Goal: Task Accomplishment & Management: Manage account settings

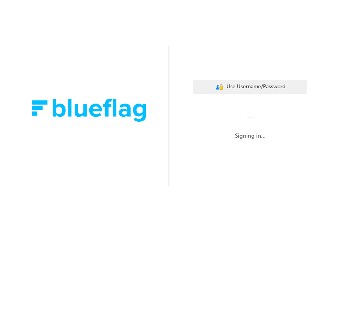
click at [247, 136] on div "Signing in..." at bounding box center [250, 136] width 80 height 10
click at [247, 143] on div "Signing in..." at bounding box center [250, 129] width 114 height 58
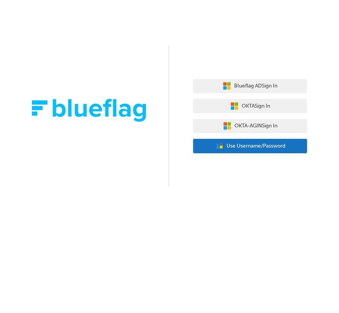
click at [230, 151] on button "User Authentication Icon - Blue Person, Gold Lock Use Username/Password" at bounding box center [250, 146] width 114 height 14
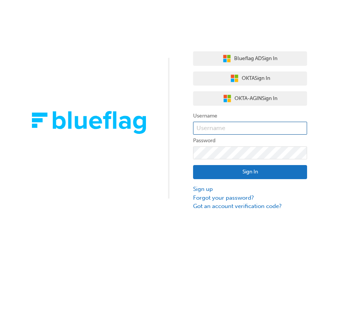
click at [227, 132] on input "text" at bounding box center [250, 128] width 114 height 13
type input "bf.david.ramirez"
click button "Sign In" at bounding box center [250, 172] width 114 height 14
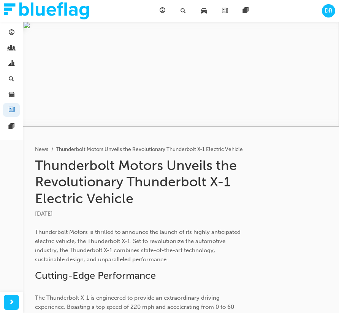
click at [129, 147] on li "Thunderbolt Motors Unveils the Revolutionary Thunderbolt X-1 Electric Vehicle" at bounding box center [149, 149] width 187 height 9
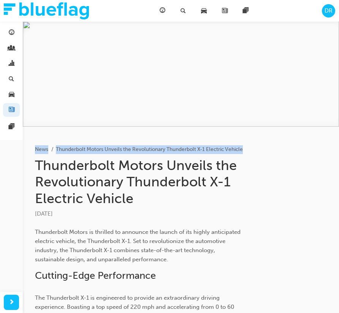
click at [129, 147] on li "Thunderbolt Motors Unveils the Revolutionary Thunderbolt X-1 Electric Vehicle" at bounding box center [149, 149] width 187 height 9
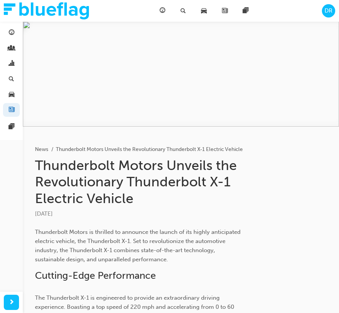
click at [132, 159] on h1 "Thunderbolt Motors Unveils the Revolutionary Thunderbolt X-1 Electric Vehicle" at bounding box center [140, 182] width 210 height 50
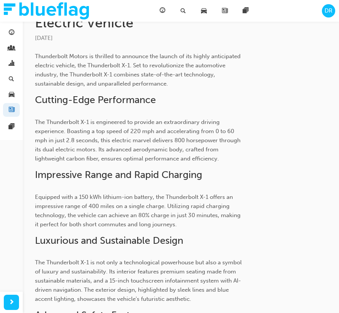
scroll to position [178, 0]
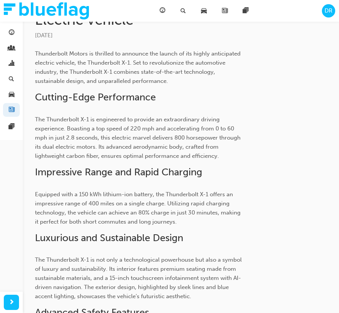
click at [135, 191] on span "Equipped with a 150 kWh lithium-ion battery, the Thunderbolt X-1 offers an impr…" at bounding box center [138, 208] width 207 height 34
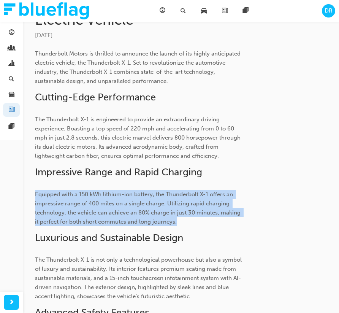
click at [135, 191] on span "Equipped with a 150 kWh lithium-ion battery, the Thunderbolt X-1 offers an impr…" at bounding box center [138, 208] width 207 height 34
click at [144, 216] on p "Equipped with a 150 kWh lithium-ion battery, the Thunderbolt X-1 offers an impr…" at bounding box center [140, 208] width 210 height 37
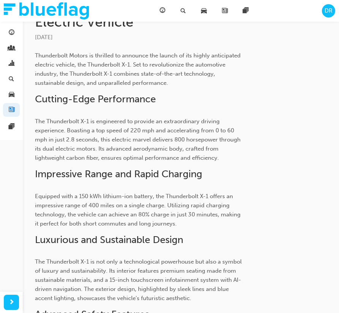
scroll to position [153, 0]
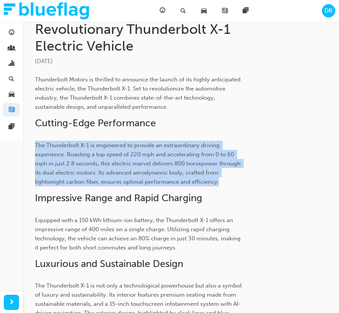
click at [191, 154] on span "The Thunderbolt X-1 is engineered to provide an extraordinary driving experienc…" at bounding box center [138, 163] width 207 height 43
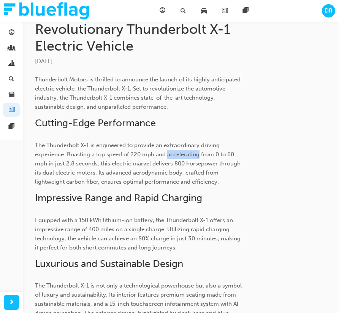
click at [191, 154] on span "The Thunderbolt X-1 is engineered to provide an extraordinary driving experienc…" at bounding box center [138, 163] width 207 height 43
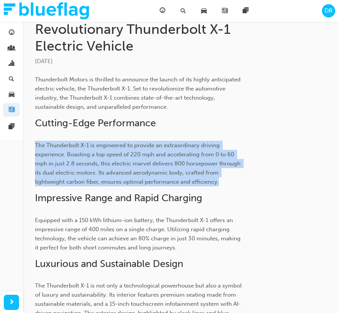
click at [191, 154] on span "The Thunderbolt X-1 is engineered to provide an extraordinary driving experienc…" at bounding box center [138, 163] width 207 height 43
click at [204, 179] on span "The Thunderbolt X-1 is engineered to provide an extraordinary driving experienc…" at bounding box center [138, 163] width 207 height 43
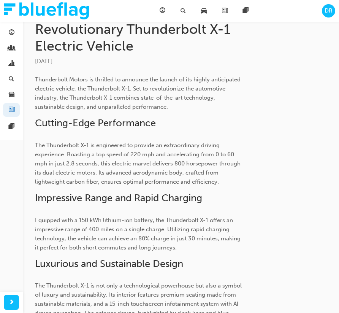
scroll to position [0, 0]
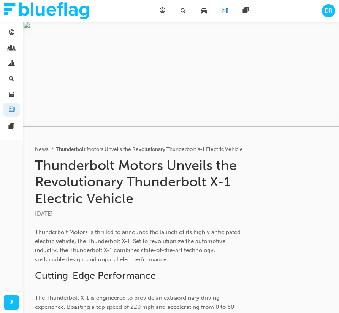
click at [221, 11] on div "News" at bounding box center [226, 11] width 21 height 16
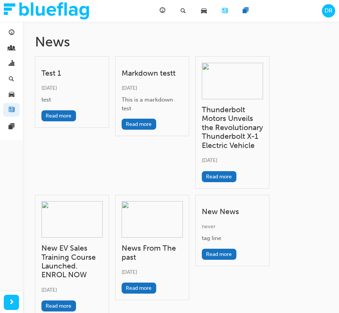
click at [243, 13] on span "pages-icon" at bounding box center [246, 11] width 6 height 10
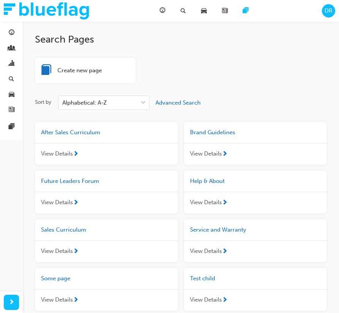
click at [91, 135] on span "After Sales Curriculum" at bounding box center [70, 132] width 59 height 7
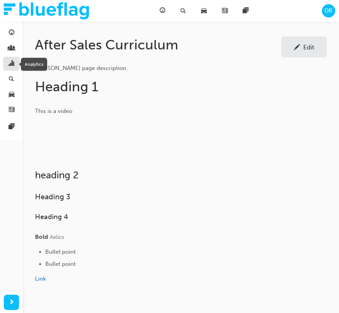
click at [12, 67] on span "chart-icon" at bounding box center [12, 63] width 6 height 7
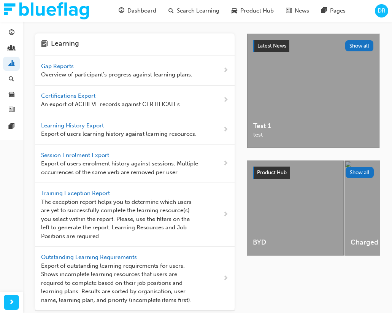
click at [149, 76] on span "Overview of participant's progress against learning plans." at bounding box center [116, 74] width 151 height 9
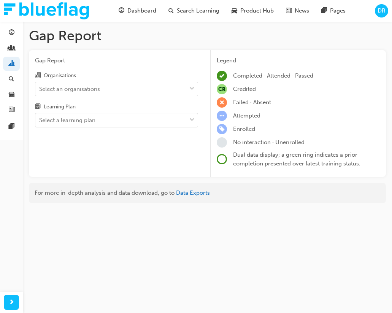
click at [64, 62] on span "Gap Report" at bounding box center [116, 60] width 163 height 9
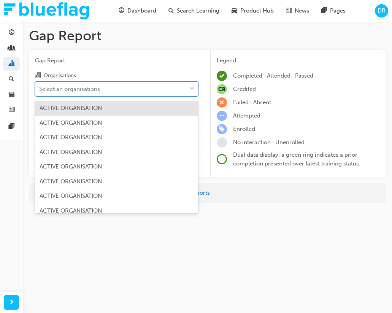
click at [82, 87] on div "Select an organisations" at bounding box center [69, 88] width 61 height 9
click at [40, 87] on input "Organisations option ACTIVE ORGANISATION focused, 1 of 340. 340 results availab…" at bounding box center [39, 88] width 1 height 6
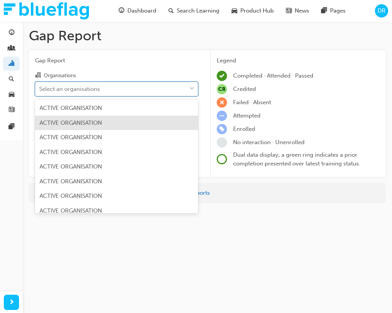
click at [90, 119] on span "ACTIVE ORGANISATION" at bounding box center [71, 122] width 62 height 7
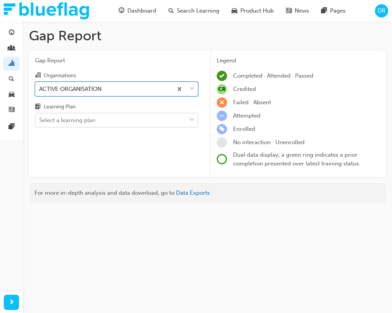
click at [109, 119] on div "Select a learning plan" at bounding box center [110, 120] width 151 height 13
click at [40, 119] on input "Learning Plan Select a learning plan" at bounding box center [39, 120] width 1 height 6
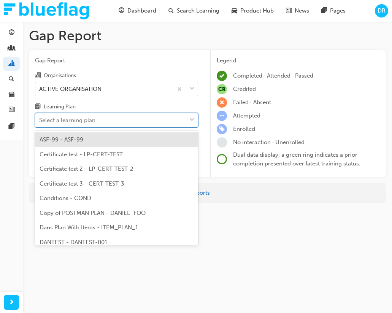
click at [112, 141] on div "ASF-99 - ASF-99" at bounding box center [116, 139] width 163 height 15
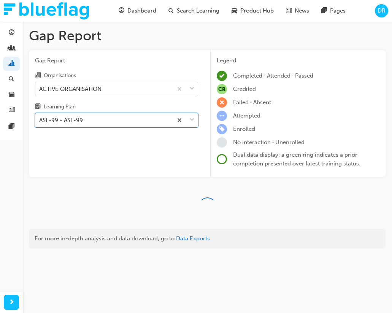
click at [124, 163] on div "Gap Report Organisations ACTIVE ORGANISATION Learning Plan option ASF-99 - ASF-…" at bounding box center [116, 113] width 175 height 127
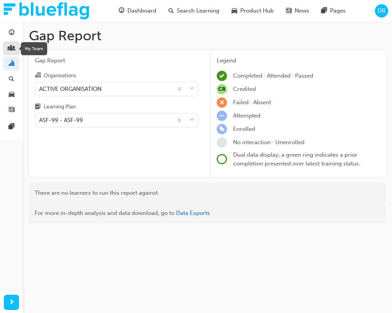
click at [10, 52] on div at bounding box center [12, 49] width 6 height 10
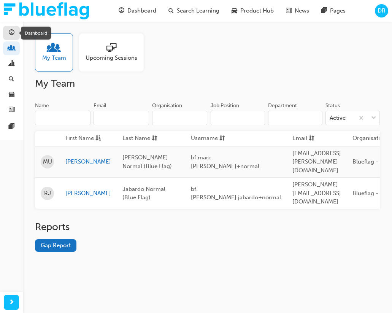
click at [13, 35] on span "guage-icon" at bounding box center [12, 33] width 6 height 7
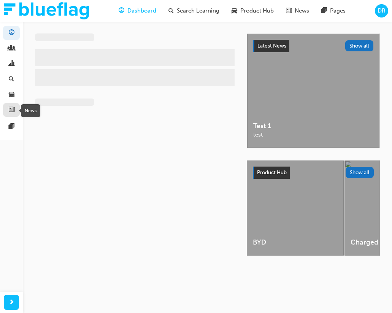
click at [14, 107] on span "news-icon" at bounding box center [12, 110] width 6 height 7
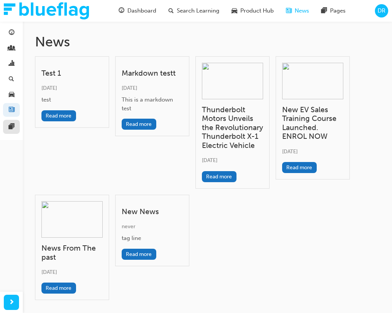
click at [16, 126] on link at bounding box center [11, 127] width 17 height 14
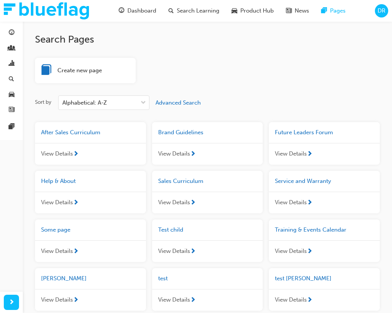
click at [339, 13] on span "DR" at bounding box center [382, 10] width 8 height 9
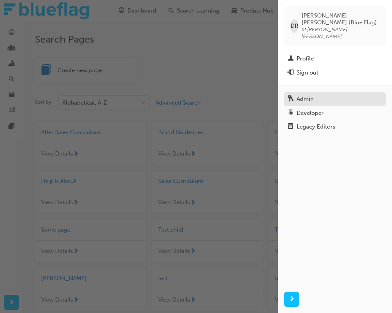
click at [321, 94] on div "Admin" at bounding box center [335, 99] width 94 height 10
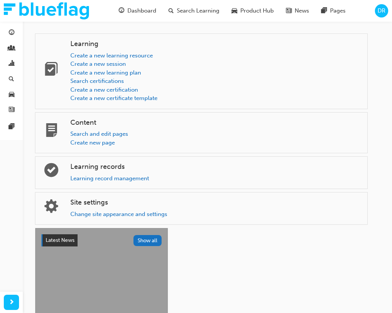
click at [339, 17] on div "DR" at bounding box center [381, 10] width 13 height 13
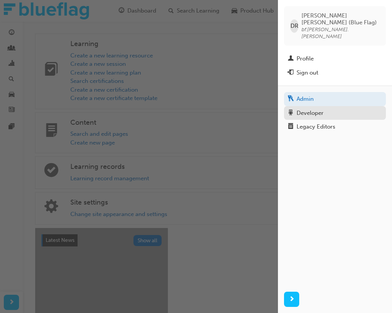
click at [333, 108] on div "Developer" at bounding box center [335, 113] width 94 height 10
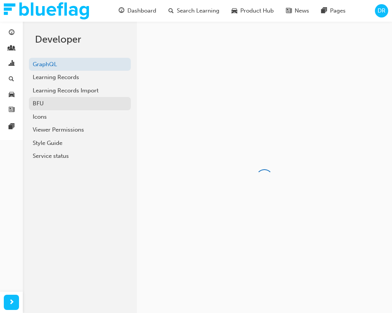
click at [83, 103] on div "BFU" at bounding box center [80, 103] width 94 height 9
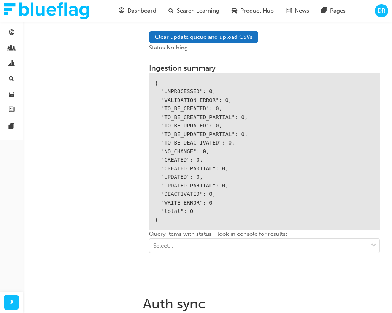
scroll to position [1039, 0]
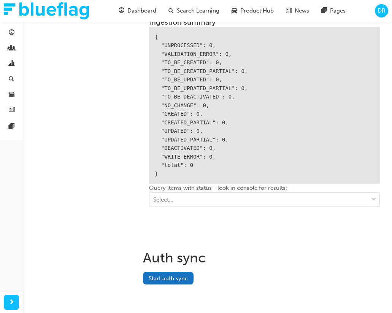
click at [339, 10] on span "DR" at bounding box center [382, 10] width 8 height 9
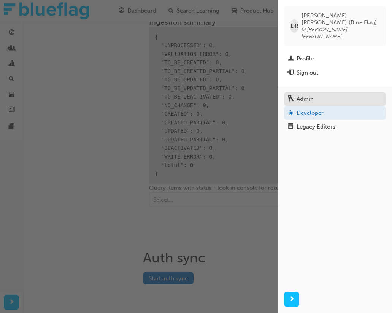
click at [297, 95] on div "Admin" at bounding box center [305, 99] width 17 height 9
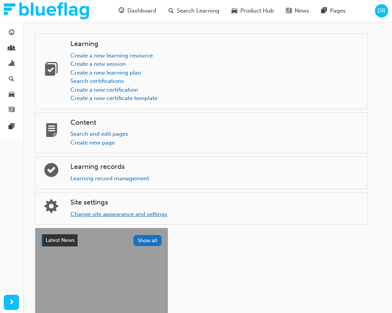
click at [111, 214] on link "Change site appearance and settings" at bounding box center [118, 214] width 97 height 7
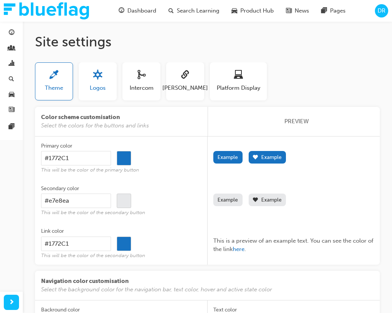
click at [103, 80] on div "button" at bounding box center [98, 76] width 16 height 12
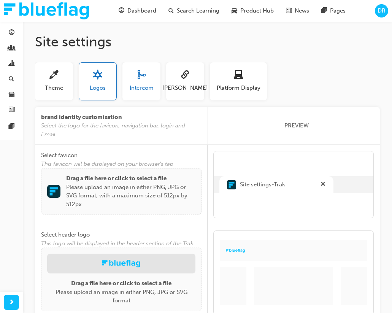
click at [130, 80] on div "button" at bounding box center [142, 76] width 24 height 12
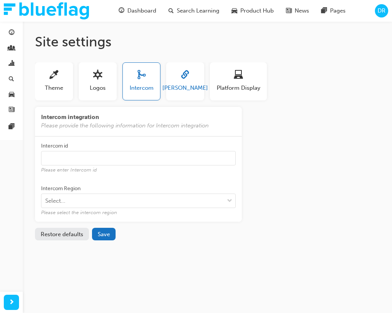
click at [173, 84] on button "SAML" at bounding box center [185, 81] width 38 height 38
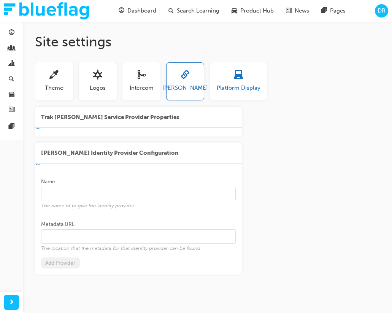
click at [215, 91] on button "Platform Display" at bounding box center [238, 81] width 57 height 38
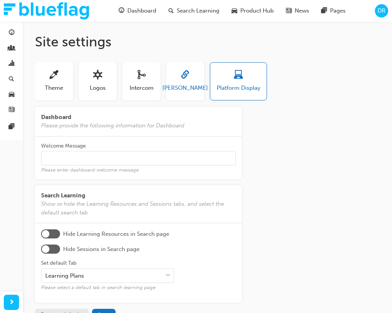
click at [182, 90] on span "SAML" at bounding box center [185, 88] width 46 height 9
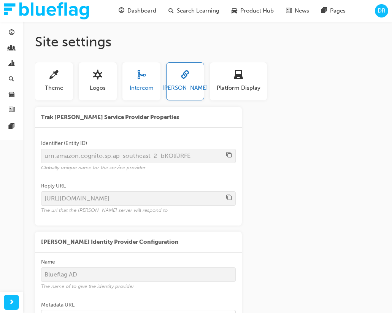
click at [140, 78] on span "sitesettings_intercom-icon" at bounding box center [141, 75] width 9 height 10
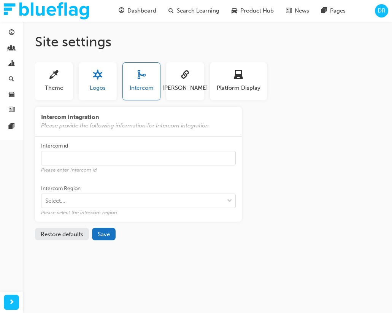
click at [111, 82] on button "Logos" at bounding box center [98, 81] width 38 height 38
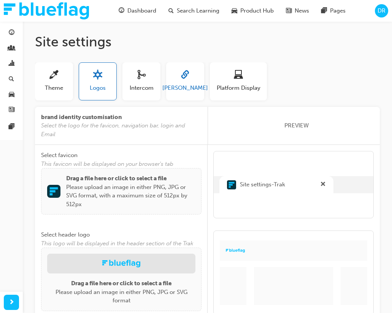
click at [173, 81] on button "SAML" at bounding box center [185, 81] width 38 height 38
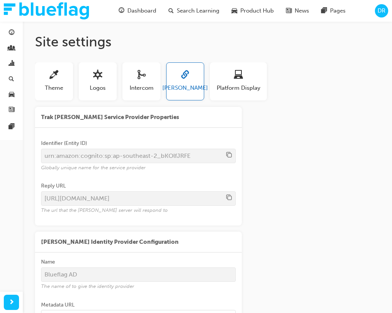
click at [172, 141] on div "Identifier (Entity ID)" at bounding box center [138, 144] width 195 height 9
click at [175, 181] on label "Reply URL https://trak-blueflag-test.auth.ap-southeast-2.amazoncognito.com/saml…" at bounding box center [138, 198] width 195 height 43
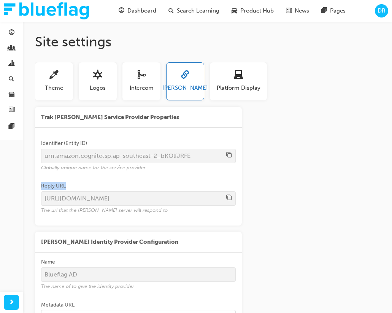
click at [175, 181] on label "Reply URL https://trak-blueflag-test.auth.ap-southeast-2.amazoncognito.com/saml…" at bounding box center [138, 198] width 195 height 43
click at [235, 89] on span "Platform Display" at bounding box center [239, 88] width 44 height 9
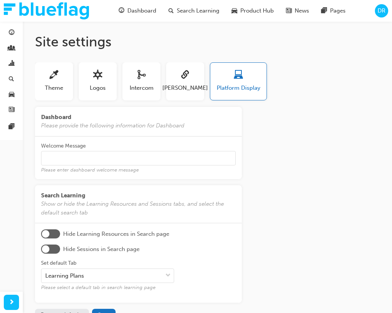
click at [339, 11] on div "DR" at bounding box center [381, 10] width 13 height 13
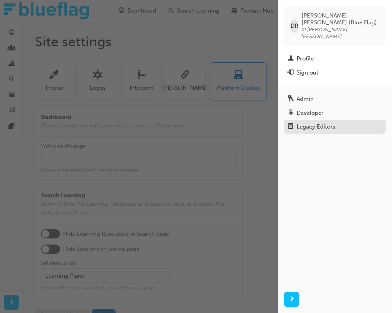
click at [312, 122] on div "Legacy Editors" at bounding box center [316, 126] width 39 height 9
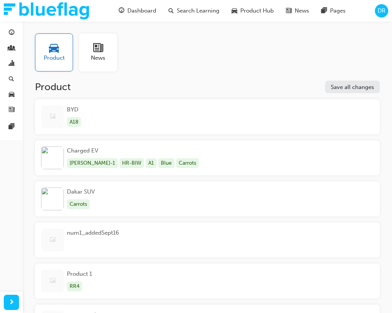
click at [122, 116] on div "BYD A18" at bounding box center [207, 116] width 345 height 35
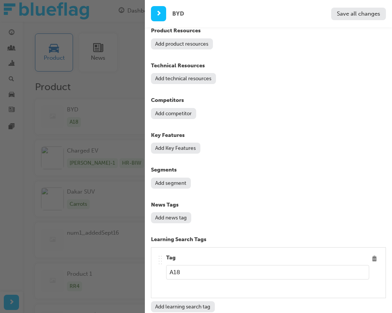
scroll to position [729, 0]
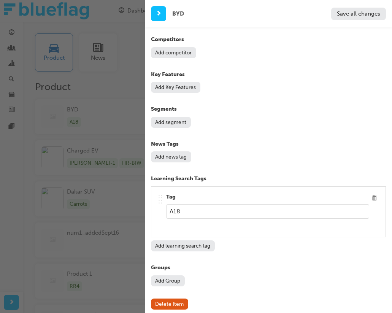
click at [116, 170] on div "button" at bounding box center [72, 156] width 145 height 313
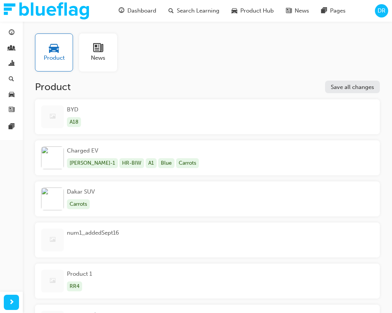
click at [112, 60] on div "News" at bounding box center [98, 52] width 38 height 38
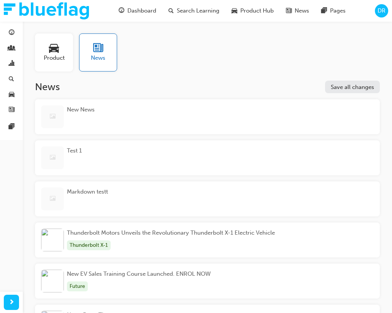
click at [339, 11] on span "DR" at bounding box center [382, 10] width 8 height 9
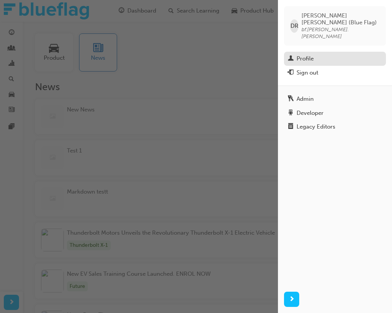
click at [339, 54] on div "Profile" at bounding box center [335, 59] width 94 height 10
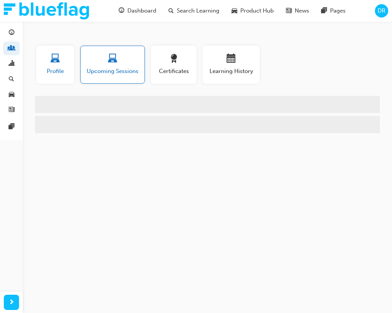
click at [50, 71] on span "Profile" at bounding box center [55, 71] width 27 height 9
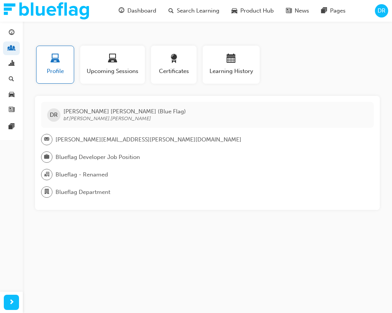
click at [72, 154] on span "Blueflag Developer Job Position" at bounding box center [98, 157] width 84 height 9
click at [78, 178] on span "Blueflag - Renamed" at bounding box center [82, 174] width 52 height 9
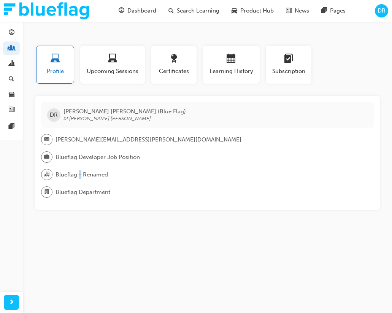
click at [78, 178] on span "Blueflag - Renamed" at bounding box center [82, 174] width 52 height 9
click at [121, 70] on span "Upcoming Sessions" at bounding box center [112, 71] width 53 height 9
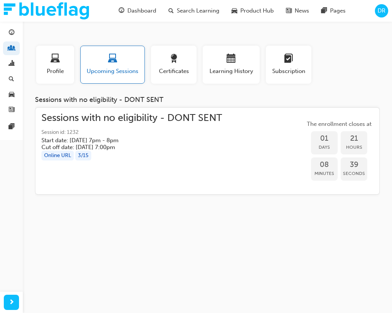
click at [95, 142] on h5 "Start date: Sat 27 Sep 2025 , 7pm - 8pm" at bounding box center [125, 140] width 169 height 7
click at [177, 46] on button "Certificates" at bounding box center [174, 65] width 46 height 38
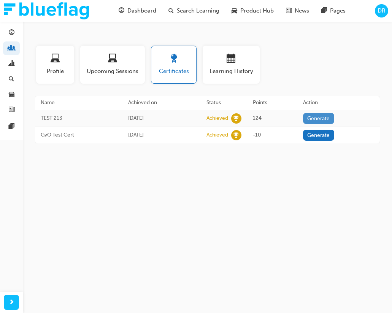
click at [319, 120] on button "Generate" at bounding box center [318, 118] width 31 height 11
click at [272, 119] on td "124" at bounding box center [272, 118] width 50 height 17
